Goal: Task Accomplishment & Management: Complete application form

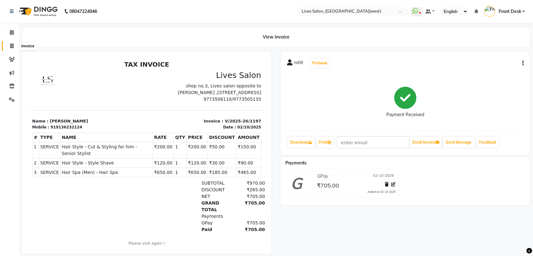
click at [10, 44] on icon at bounding box center [11, 46] width 3 height 5
select select "service"
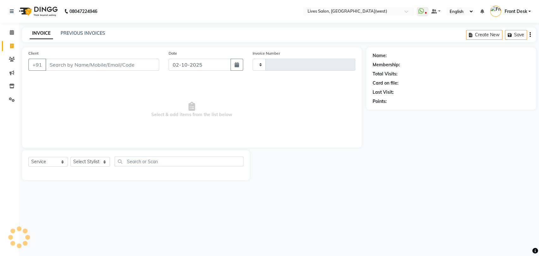
type input "1198"
select select "4342"
click at [58, 63] on input "Client" at bounding box center [102, 65] width 114 height 12
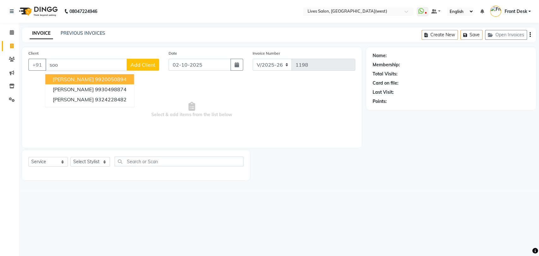
click at [81, 77] on span "[PERSON_NAME]" at bounding box center [73, 79] width 41 height 6
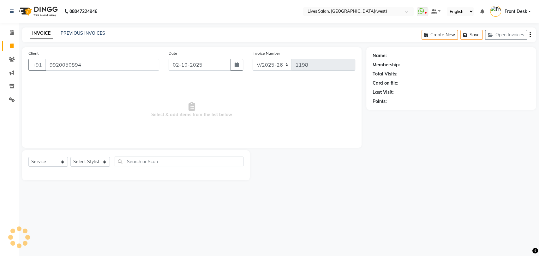
type input "9920050894"
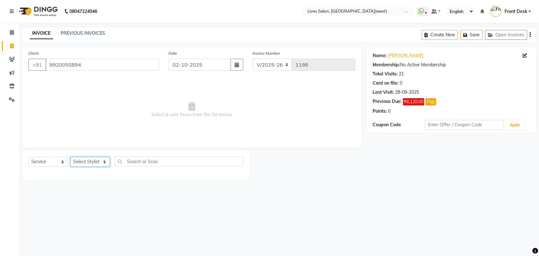
click at [90, 164] on select "Select Stylist [PERSON_NAME] Front Desk [PERSON_NAME] [PERSON_NAME] sameer [PER…" at bounding box center [89, 162] width 39 height 10
select select "24006"
click at [70, 157] on select "Select Stylist [PERSON_NAME] Front Desk [PERSON_NAME] [PERSON_NAME] sameer [PER…" at bounding box center [89, 162] width 39 height 10
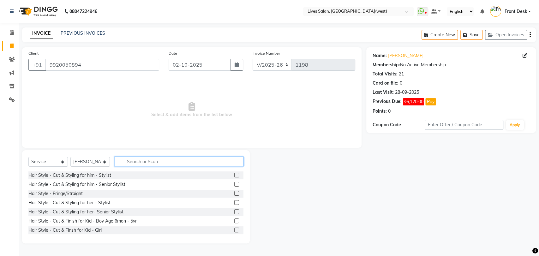
click at [137, 165] on input "text" at bounding box center [179, 162] width 129 height 10
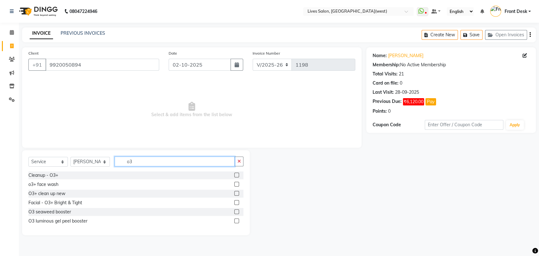
click at [133, 162] on input "o3" at bounding box center [175, 162] width 120 height 10
type input "o"
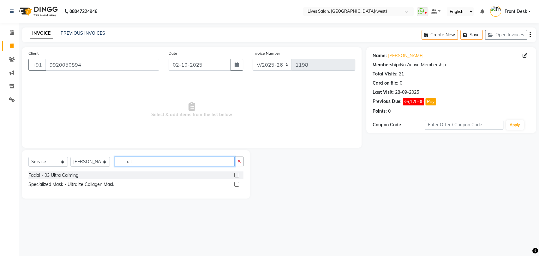
type input "ult"
click at [235, 175] on label at bounding box center [236, 175] width 5 height 5
click at [235, 175] on input "checkbox" at bounding box center [236, 175] width 4 height 4
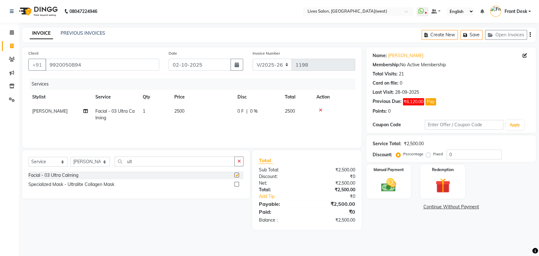
checkbox input "false"
click at [140, 161] on input "ult" at bounding box center [175, 162] width 120 height 10
type input "u"
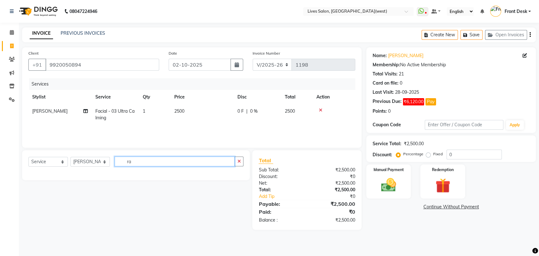
type input "r"
type input "peel"
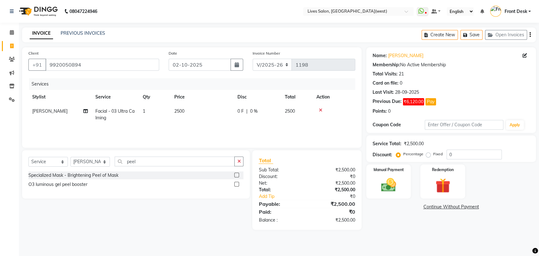
click at [237, 175] on label at bounding box center [236, 175] width 5 height 5
click at [237, 175] on input "checkbox" at bounding box center [236, 175] width 4 height 4
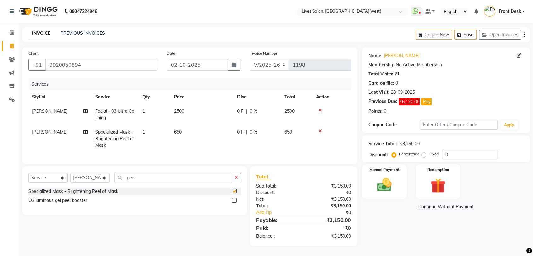
checkbox input "false"
click at [138, 179] on input "peel" at bounding box center [174, 178] width 118 height 10
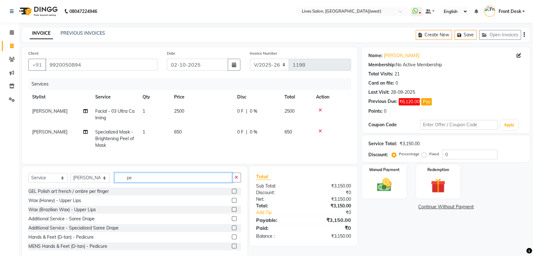
type input "p"
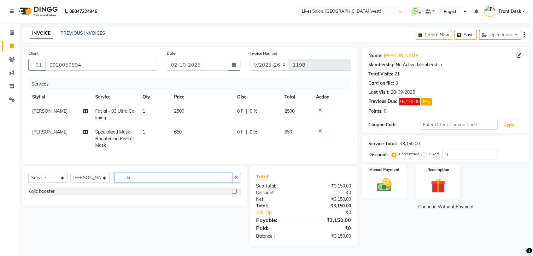
type input "ko"
click at [235, 194] on label at bounding box center [234, 191] width 5 height 5
click at [235, 194] on input "checkbox" at bounding box center [234, 191] width 4 height 4
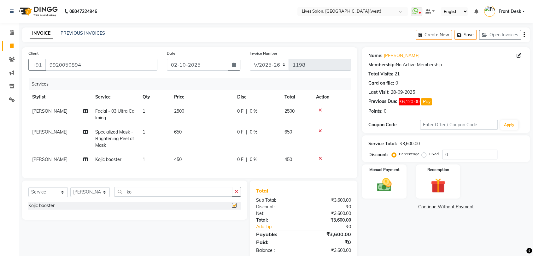
checkbox input "false"
click at [82, 197] on select "Select Stylist [PERSON_NAME] Front Desk [PERSON_NAME] [PERSON_NAME] sameer [PER…" at bounding box center [89, 192] width 39 height 10
select select "24005"
click at [70, 193] on select "Select Stylist [PERSON_NAME] Front Desk [PERSON_NAME] [PERSON_NAME] sameer [PER…" at bounding box center [89, 192] width 39 height 10
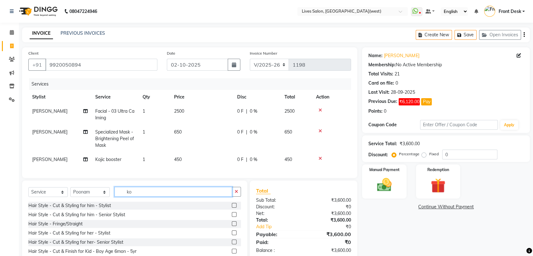
click at [138, 194] on input "ko" at bounding box center [174, 192] width 118 height 10
type input "k"
type input "bi"
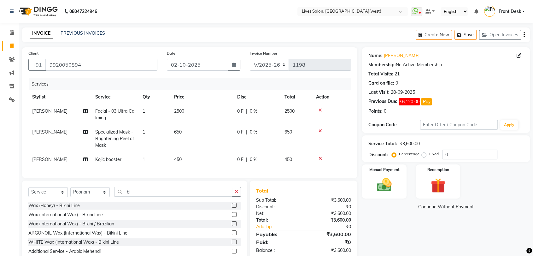
click at [232, 226] on label at bounding box center [234, 223] width 5 height 5
click at [232, 226] on input "checkbox" at bounding box center [234, 224] width 4 height 4
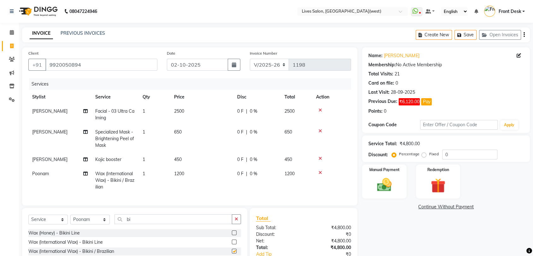
checkbox input "false"
click at [79, 224] on select "Select Stylist [PERSON_NAME] Front Desk [PERSON_NAME] [PERSON_NAME] sameer [PER…" at bounding box center [89, 220] width 39 height 10
select select "92753"
click at [70, 220] on select "Select Stylist [PERSON_NAME] Front Desk [PERSON_NAME] [PERSON_NAME] sameer [PER…" at bounding box center [89, 220] width 39 height 10
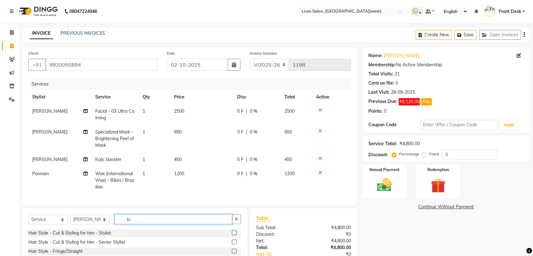
click at [138, 224] on input "bi" at bounding box center [174, 219] width 118 height 10
click at [232, 244] on label at bounding box center [234, 242] width 5 height 5
click at [232, 244] on input "checkbox" at bounding box center [234, 242] width 4 height 4
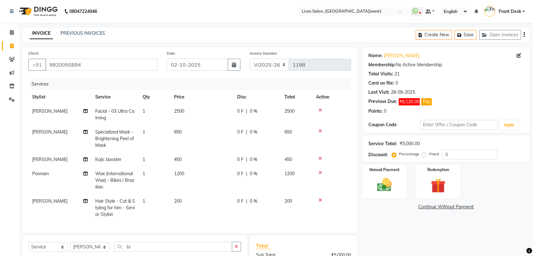
checkbox input "false"
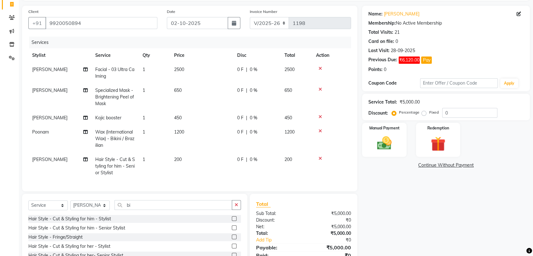
scroll to position [41, 0]
